Goal: Information Seeking & Learning: Learn about a topic

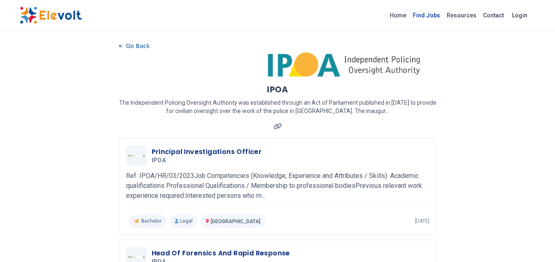
click at [430, 14] on link "Find Jobs" at bounding box center [427, 15] width 34 height 13
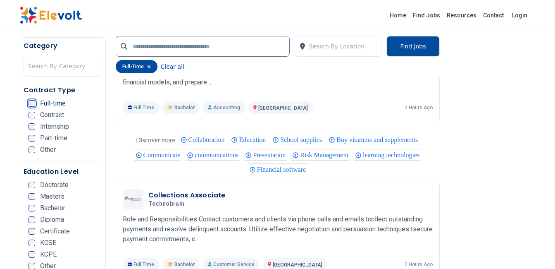
scroll to position [1174, 0]
